Goal: Transaction & Acquisition: Download file/media

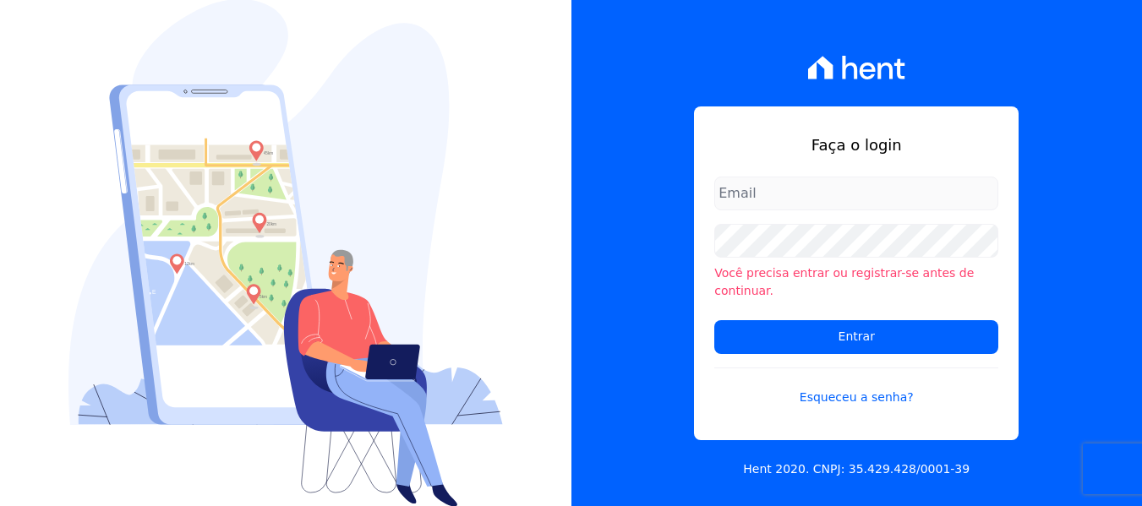
type input "[PERSON_NAME][EMAIL_ADDRESS][DOMAIN_NAME]"
click at [648, 225] on div "Faça o login amanda.piquini@quattroconstrutora.com.br Você precisa entrar ou re…" at bounding box center [856, 253] width 571 height 506
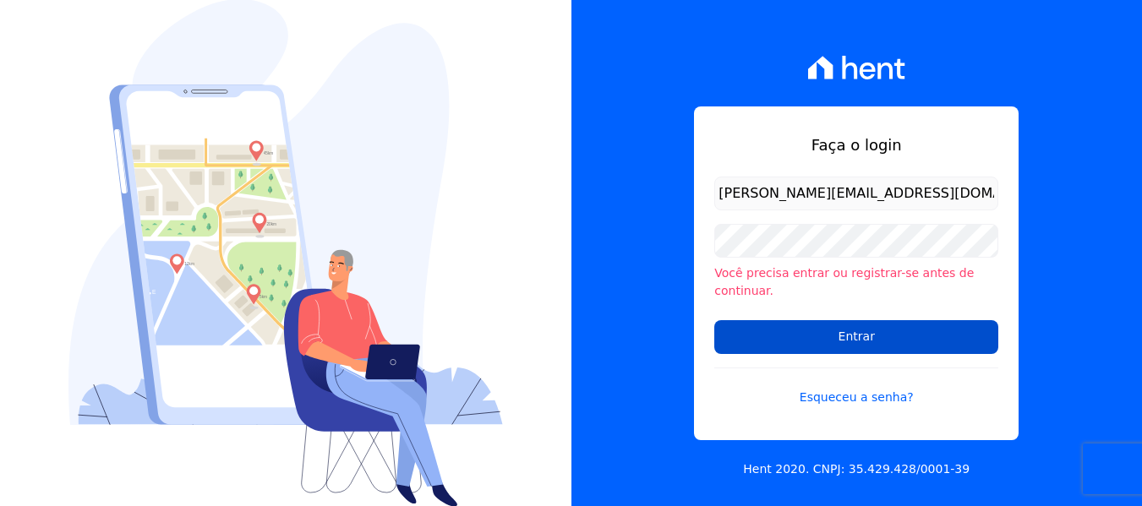
click at [771, 322] on input "Entrar" at bounding box center [856, 337] width 284 height 34
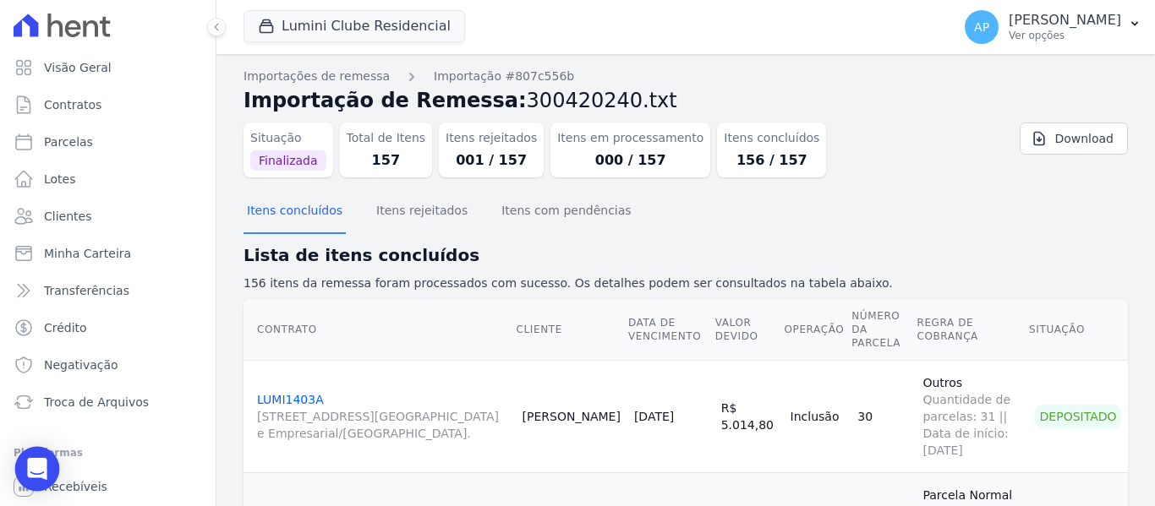
click at [28, 460] on icon "Open Intercom Messenger" at bounding box center [37, 469] width 22 height 22
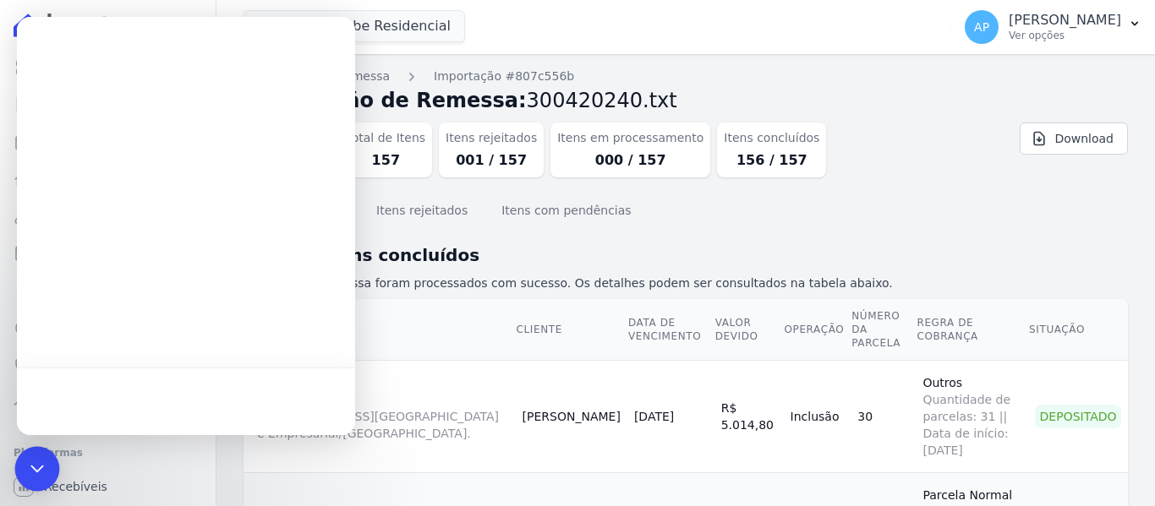
click at [28, 460] on div "Open Intercom Messenger" at bounding box center [37, 469] width 45 height 45
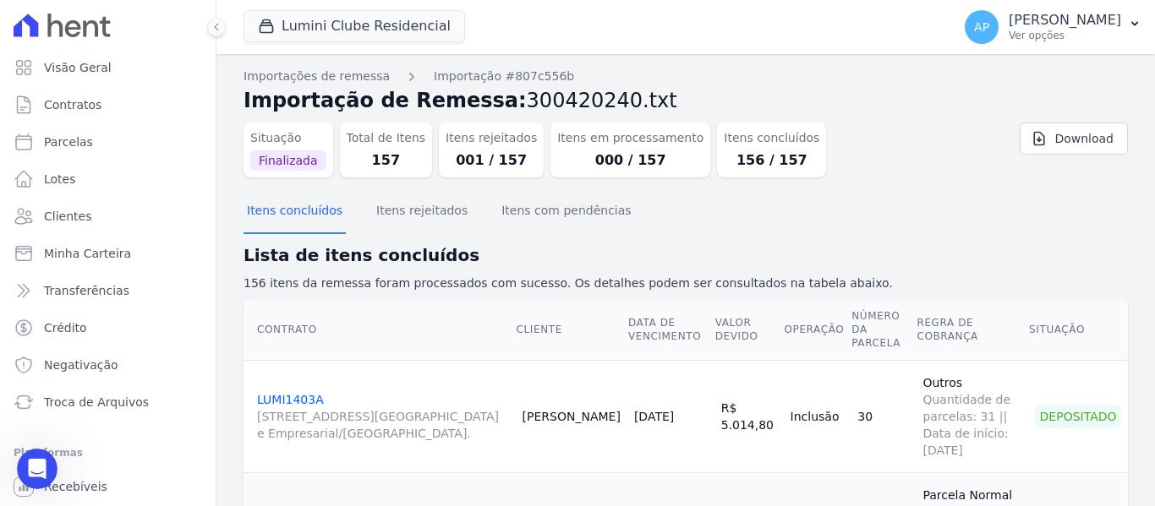
click at [34, 461] on icon "Abertura do Messenger da Intercom" at bounding box center [38, 470] width 28 height 28
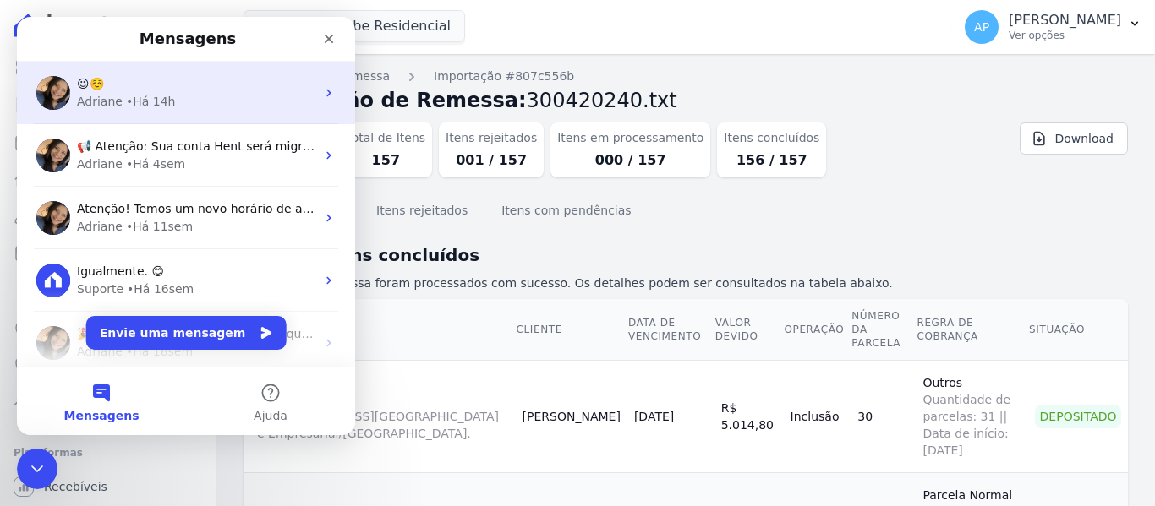
click at [248, 93] on div "Adriane • Há 14h" at bounding box center [196, 102] width 238 height 18
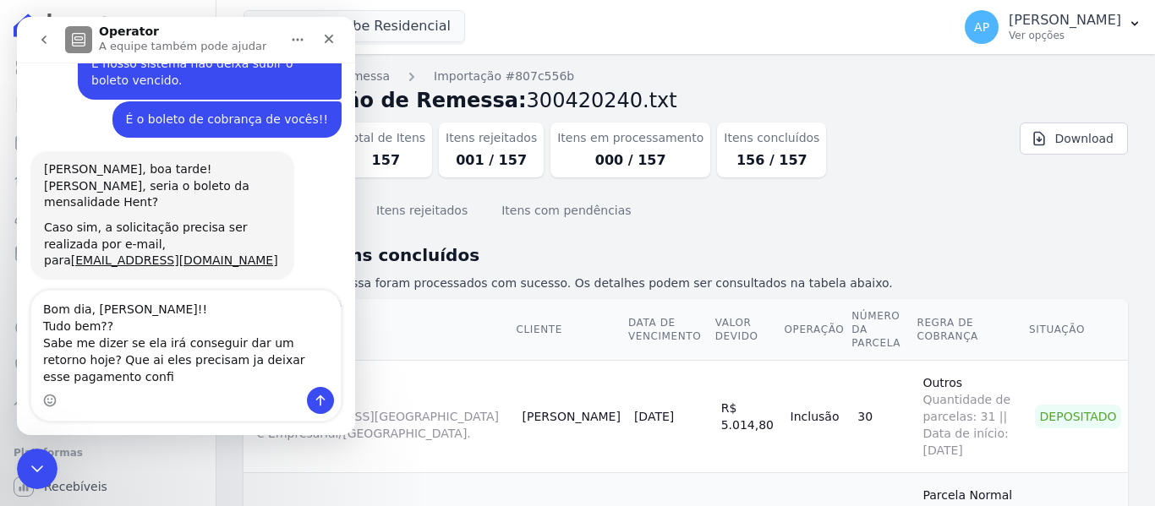
scroll to position [7495, 0]
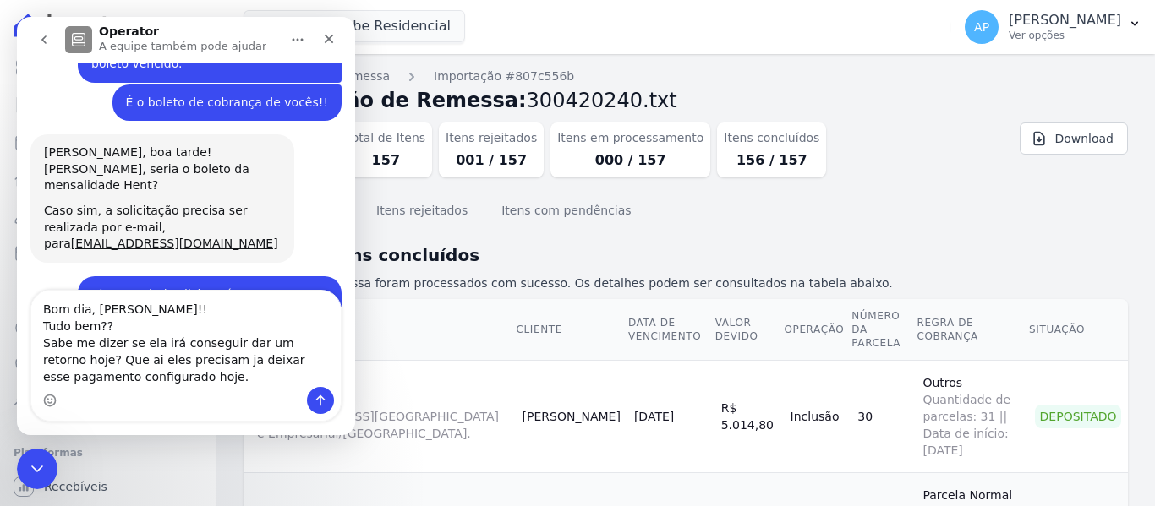
type textarea "Bom dia, Adriane!! Tudo bem?? Sabe me dizer se ela irá conseguir dar um retorno…"
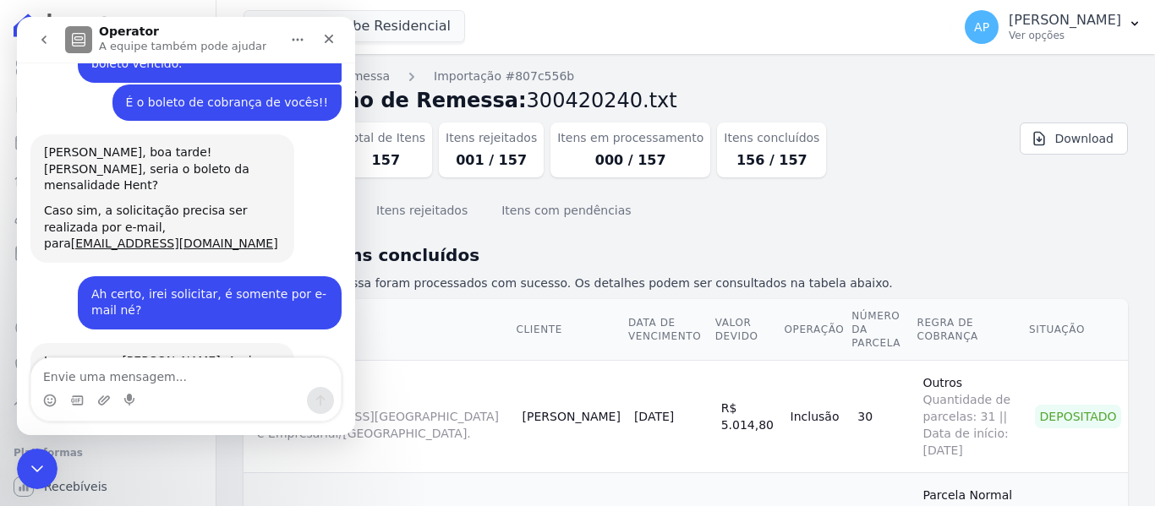
scroll to position [7567, 0]
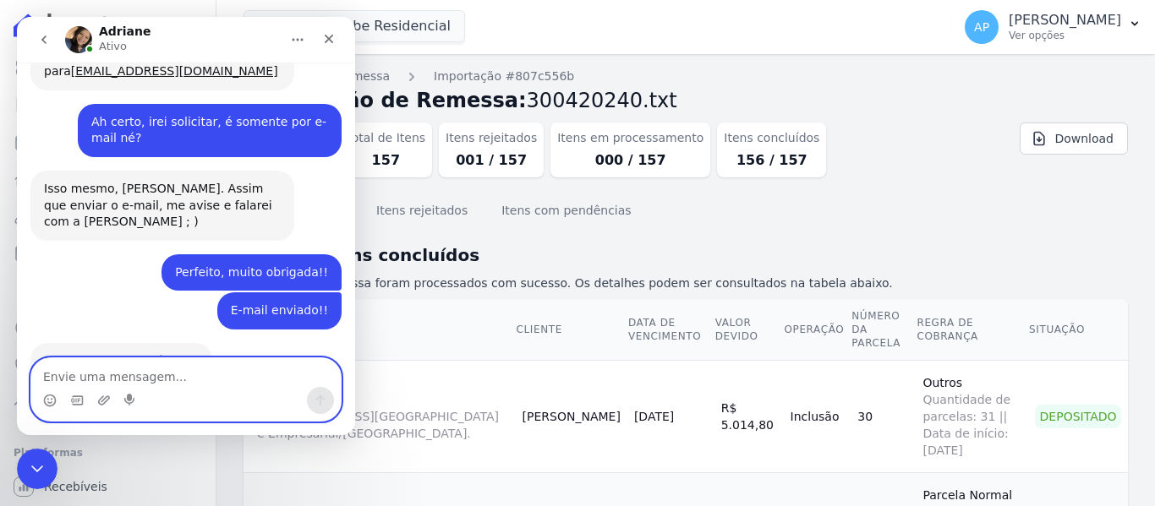
click at [209, 370] on textarea "Envie uma mensagem..." at bounding box center [185, 372] width 309 height 29
type textarea "Estou bem também, a certo obrigada :)"
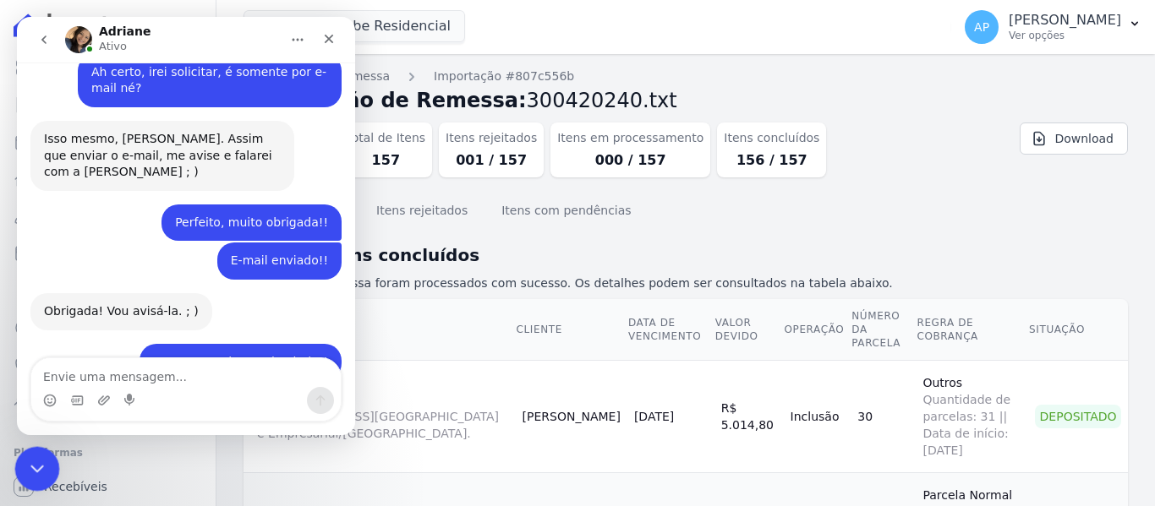
drag, startPoint x: 20, startPoint y: 458, endPoint x: 40, endPoint y: 480, distance: 29.3
click at [18, 456] on div "Encerramento do Messenger da Intercom" at bounding box center [34, 466] width 41 height 41
click at [19, 457] on div "Encerramento do Messenger da Intercom" at bounding box center [34, 466] width 41 height 41
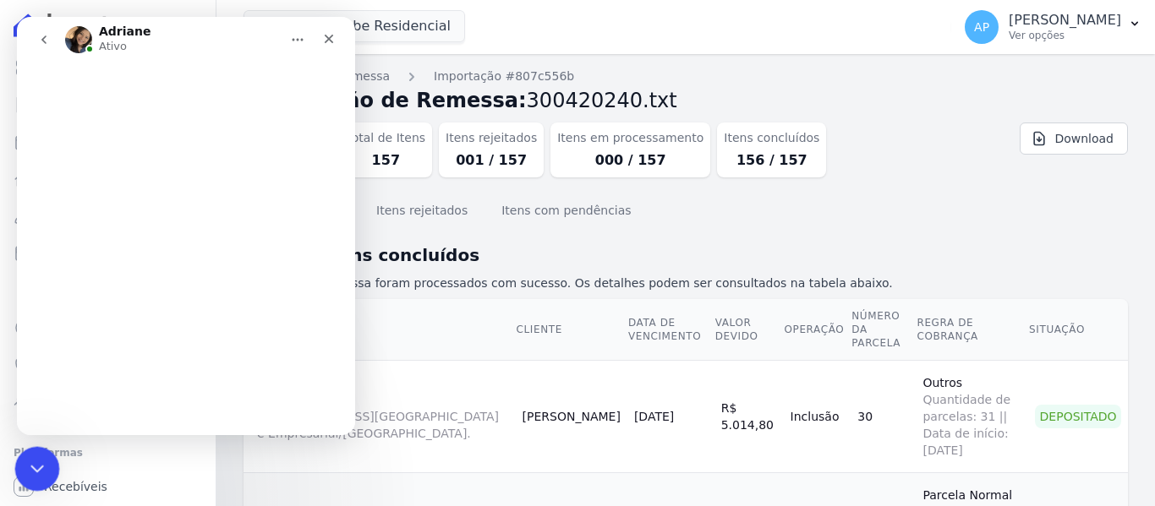
scroll to position [0, 0]
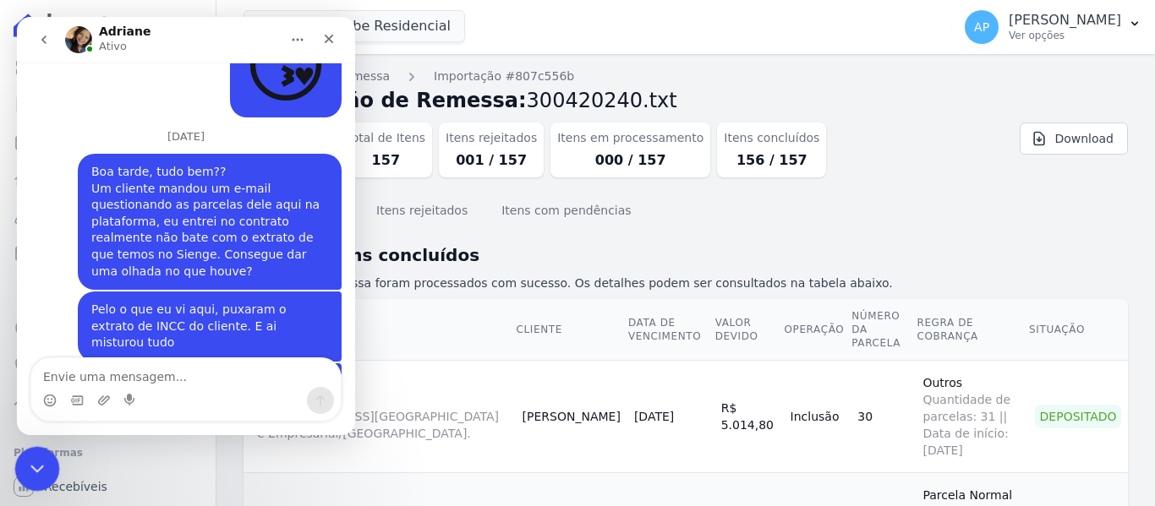
click at [44, 458] on icon "Encerramento do Messenger da Intercom" at bounding box center [35, 467] width 20 height 20
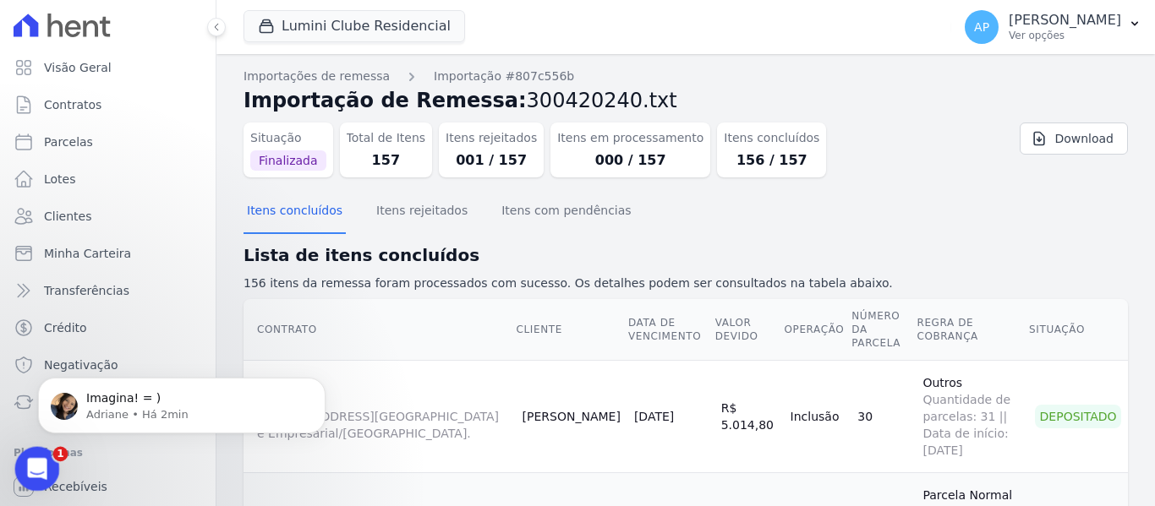
click at [39, 469] on icon "Abertura do Messenger da Intercom" at bounding box center [35, 467] width 28 height 28
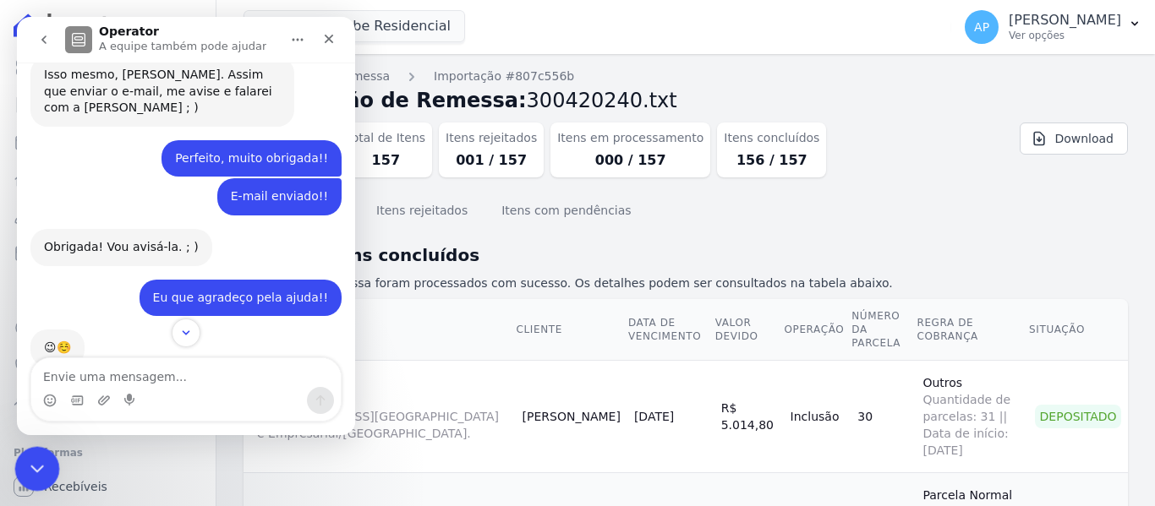
scroll to position [7796, 0]
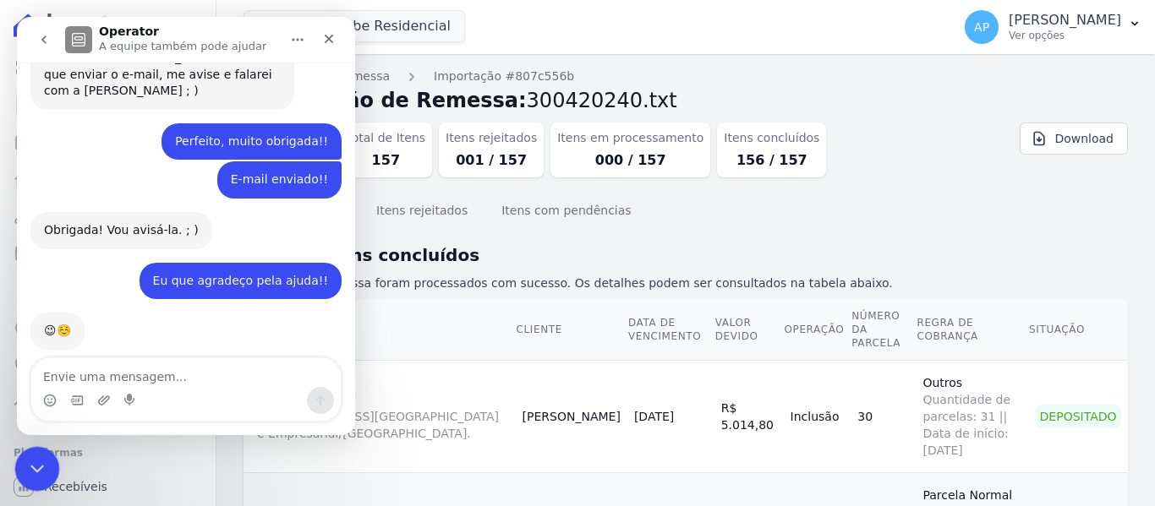
click at [33, 462] on icon "Encerramento do Messenger da Intercom" at bounding box center [35, 467] width 20 height 20
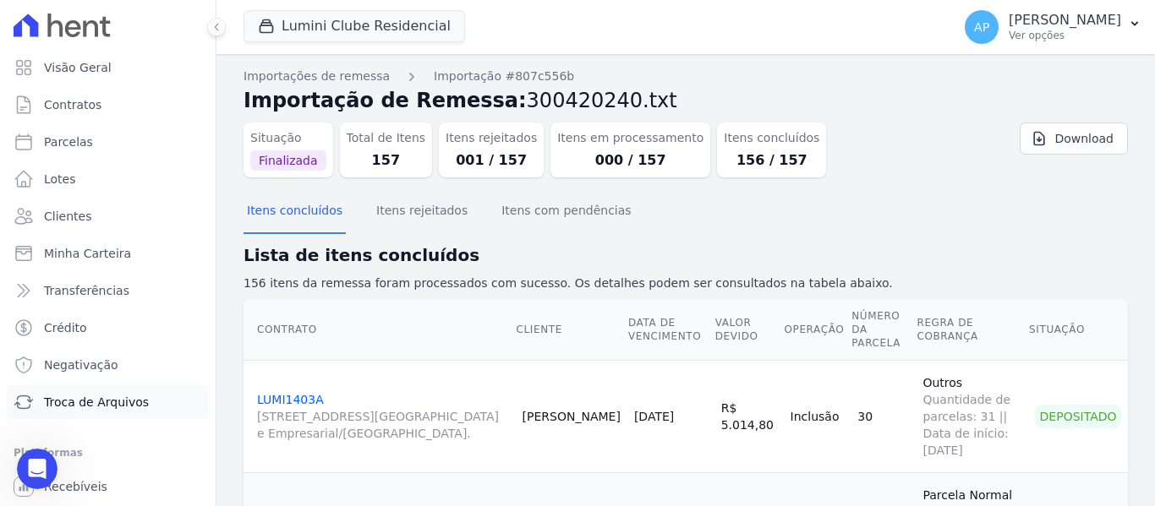
click at [131, 410] on span "Troca de Arquivos" at bounding box center [96, 402] width 105 height 17
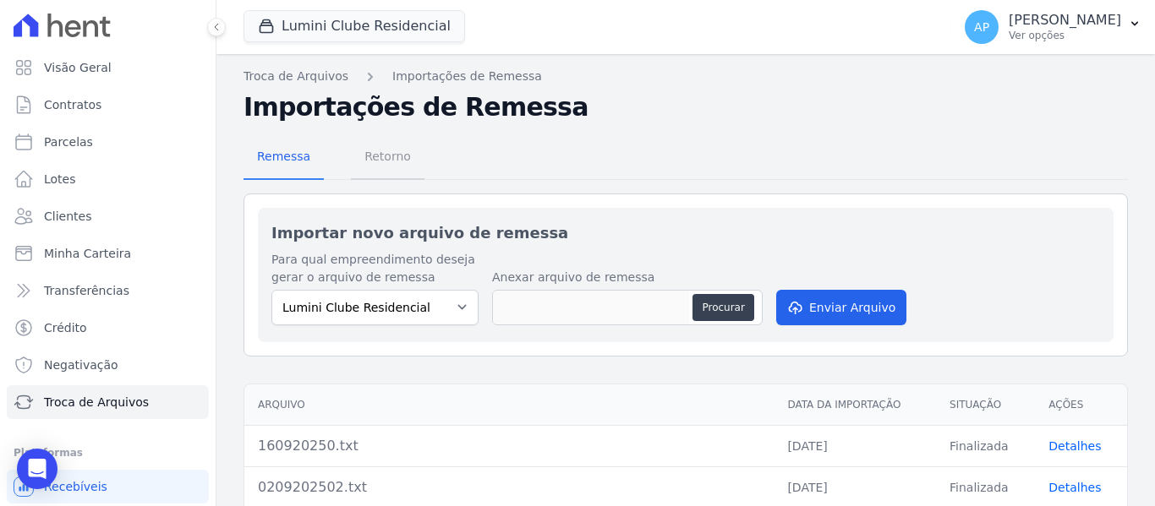
click at [375, 156] on span "Retorno" at bounding box center [387, 156] width 67 height 34
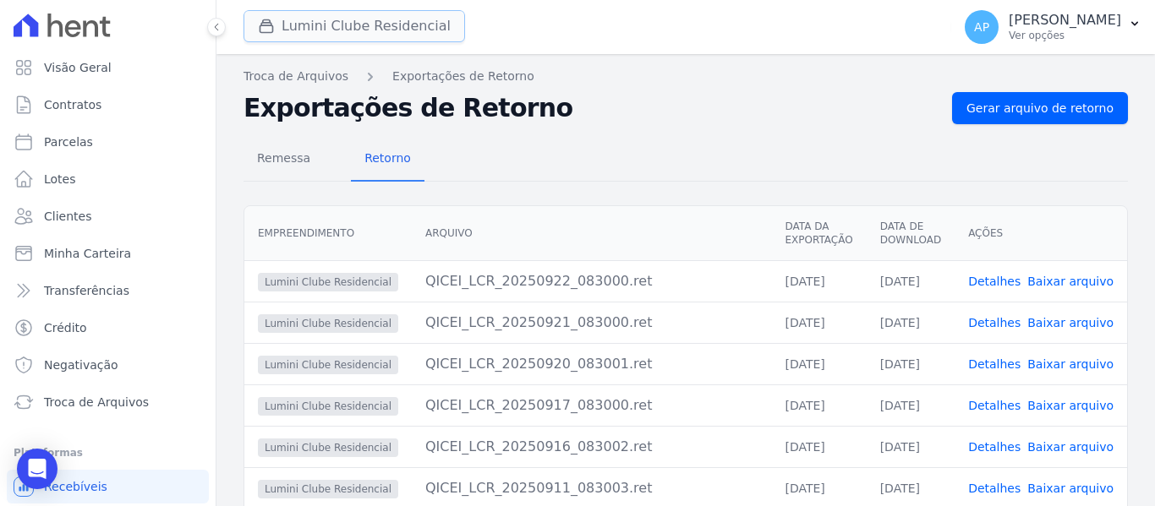
click at [396, 36] on button "Lumini Clube Residencial" at bounding box center [353, 26] width 221 height 32
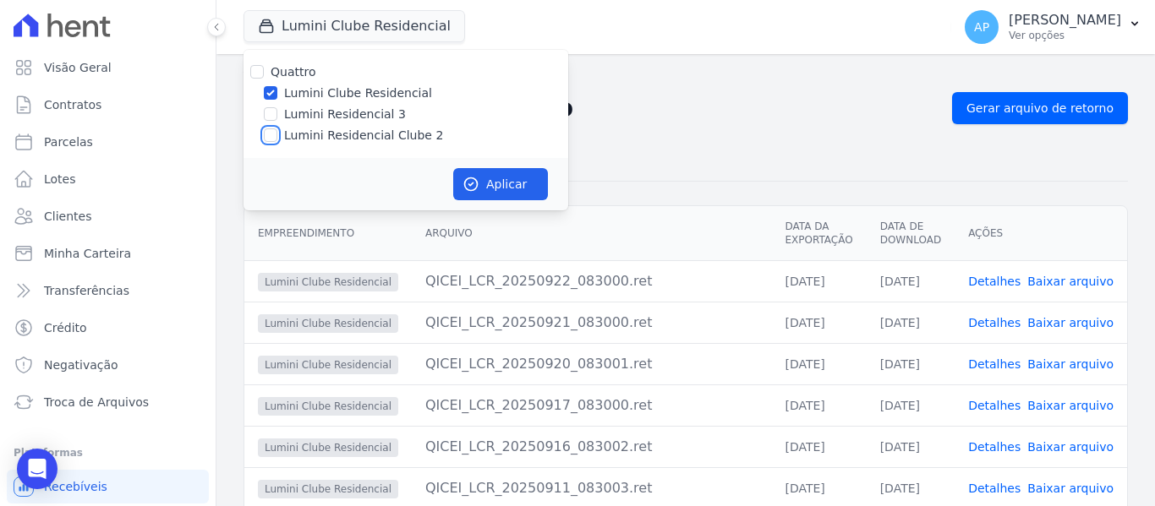
click at [267, 133] on input "Lumini Residencial Clube 2" at bounding box center [271, 136] width 14 height 14
checkbox input "true"
click at [265, 96] on input "Lumini Clube Residencial" at bounding box center [271, 93] width 14 height 14
checkbox input "false"
click at [520, 187] on button "Aplicar" at bounding box center [500, 184] width 95 height 32
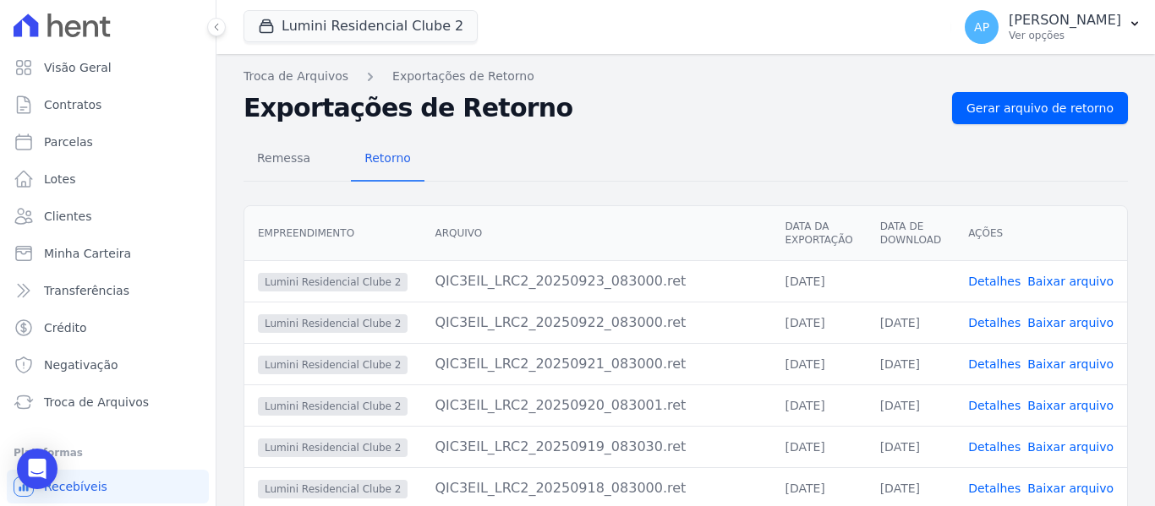
click at [1071, 282] on link "Baixar arquivo" at bounding box center [1070, 282] width 86 height 14
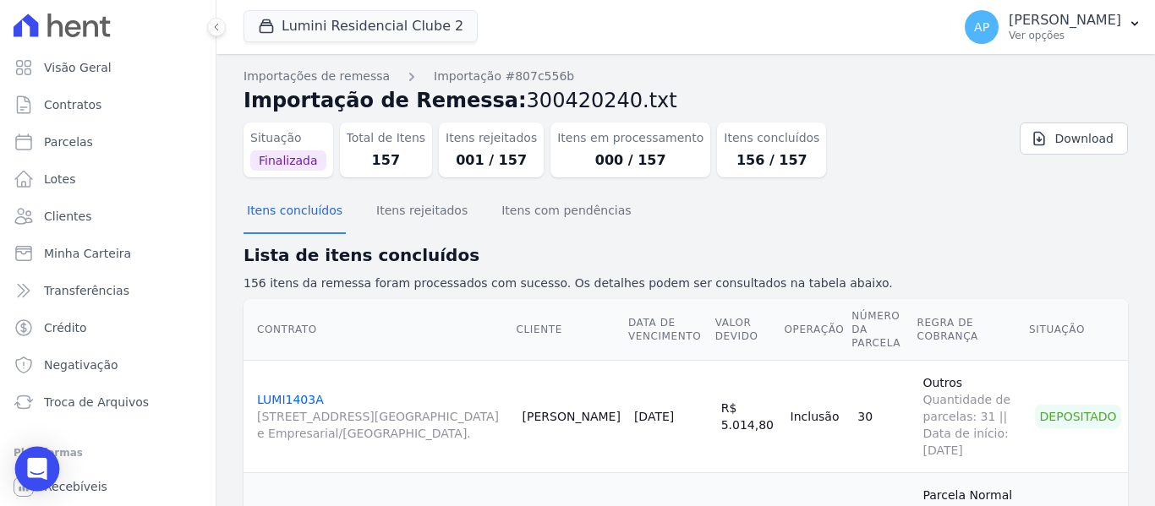
click at [38, 469] on icon "Open Intercom Messenger" at bounding box center [36, 469] width 19 height 22
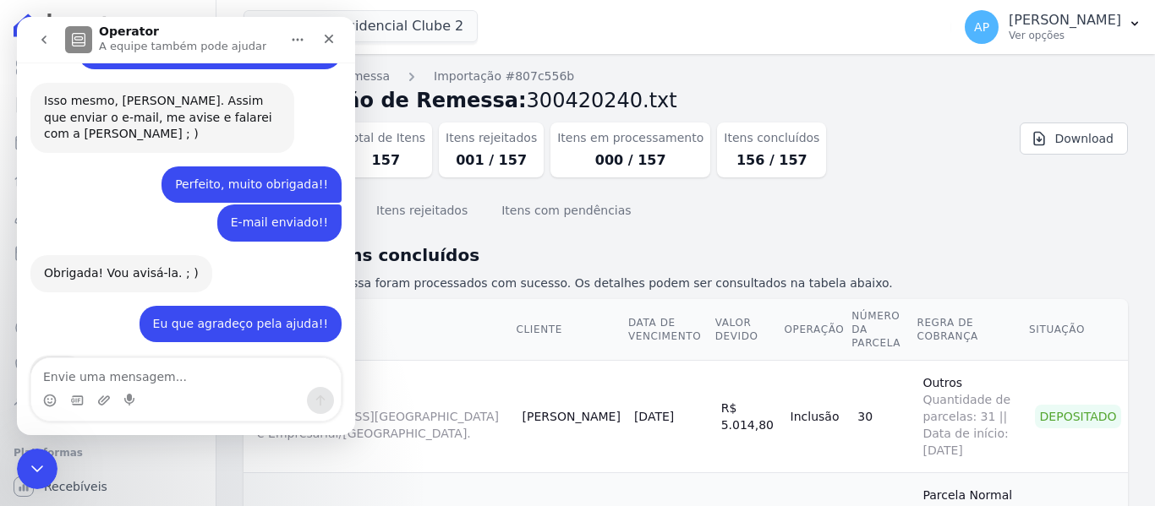
scroll to position [7768, 0]
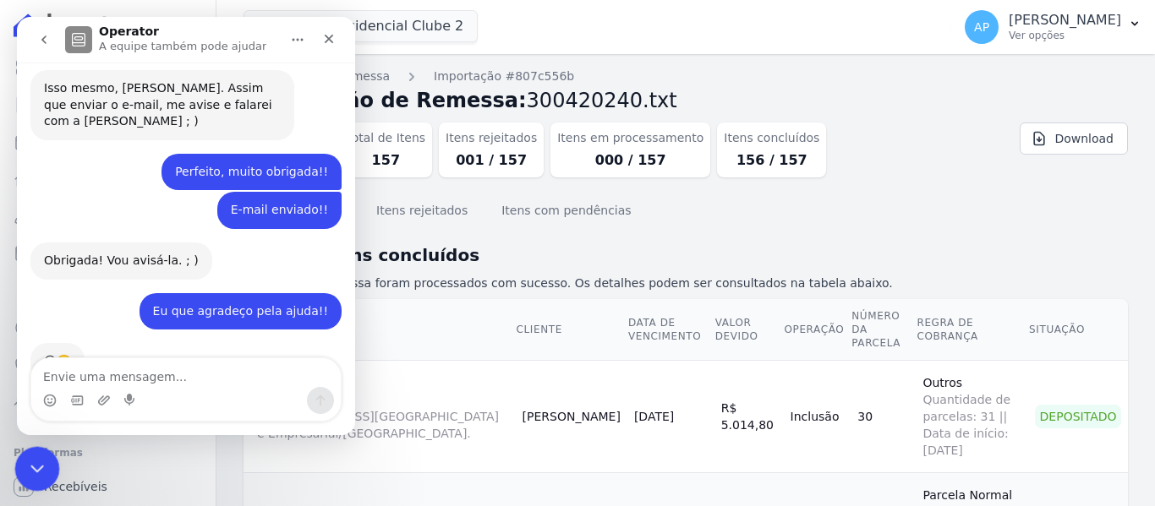
click at [36, 460] on icon "Encerramento do Messenger da Intercom" at bounding box center [35, 467] width 20 height 20
